Goal: Check status: Check status

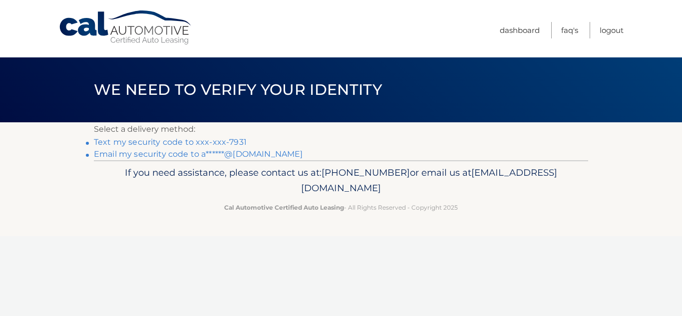
click at [176, 140] on link "Text my security code to xxx-xxx-7931" at bounding box center [170, 141] width 153 height 9
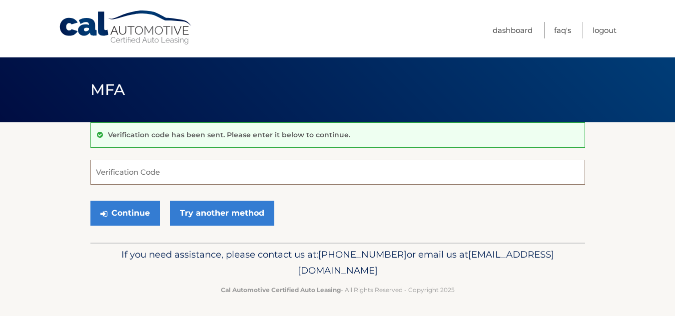
click at [163, 177] on input "Verification Code" at bounding box center [337, 172] width 494 height 25
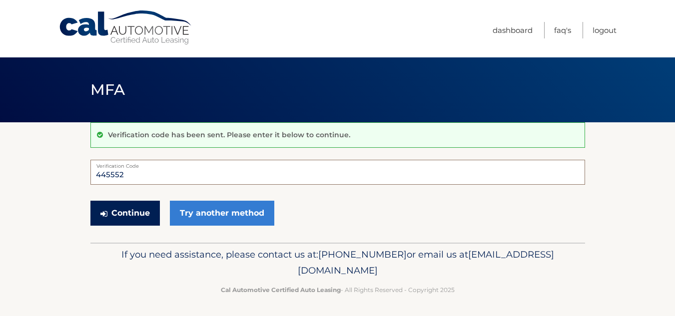
type input "445552"
click at [122, 219] on button "Continue" at bounding box center [124, 213] width 69 height 25
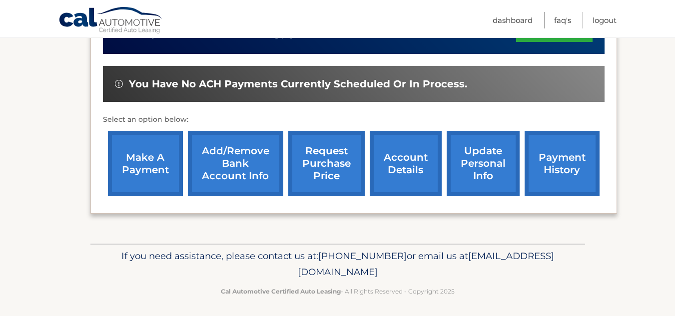
scroll to position [288, 0]
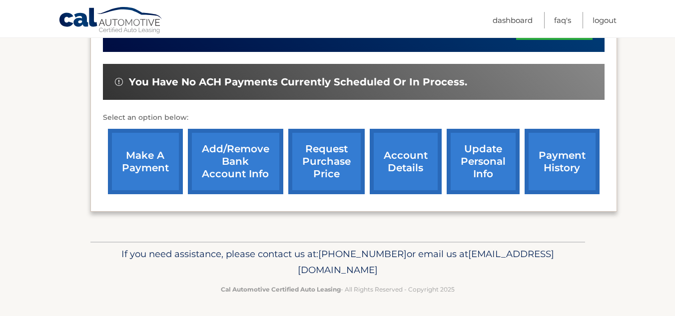
click at [564, 180] on link "payment history" at bounding box center [561, 161] width 75 height 65
